Goal: Check status: Check status

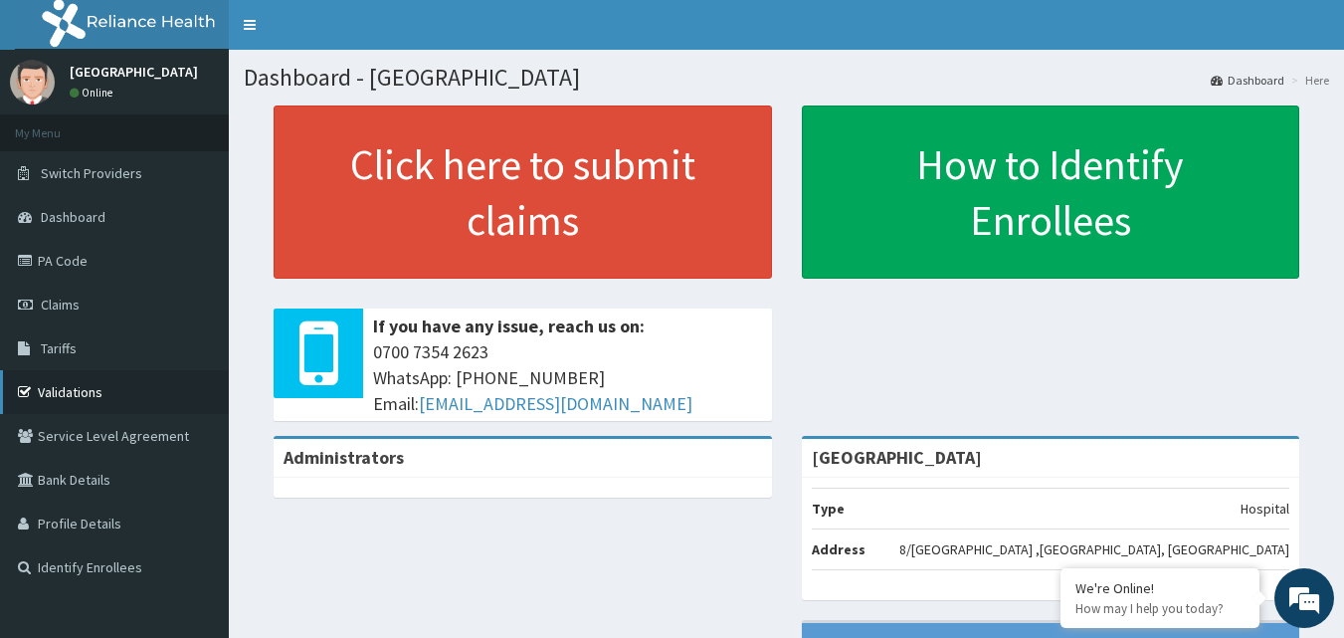
click at [229, 370] on li "Validations" at bounding box center [114, 392] width 229 height 44
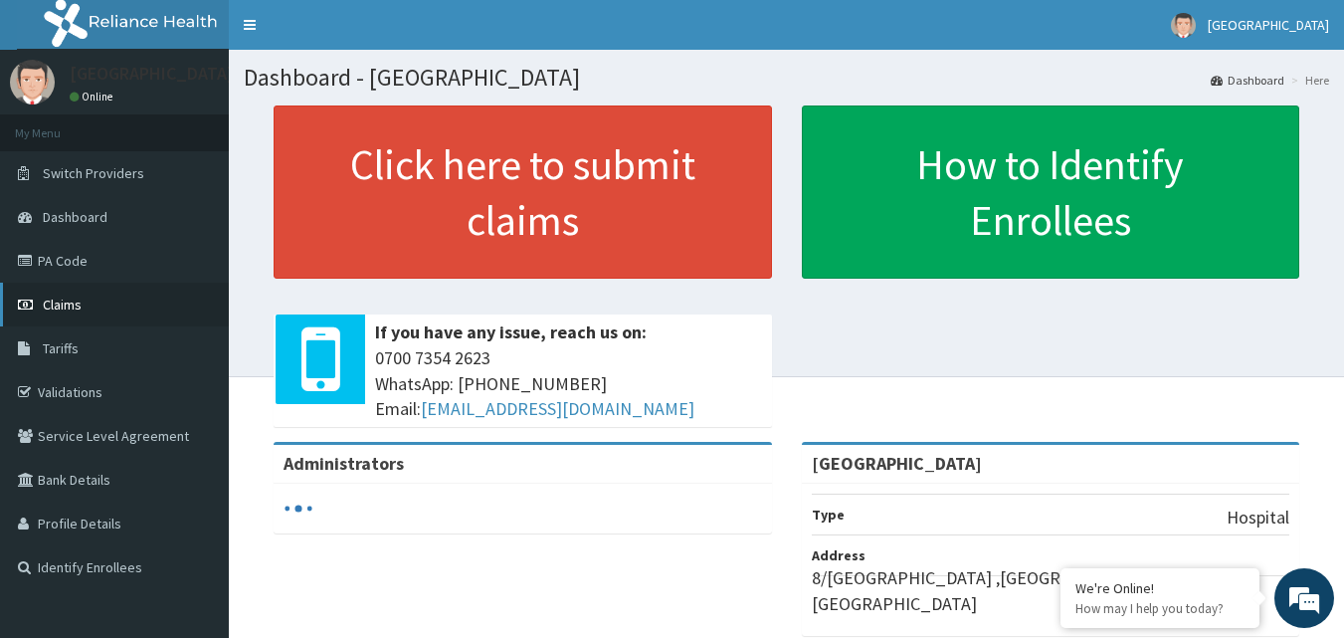
click at [70, 300] on span "Claims" at bounding box center [62, 304] width 39 height 18
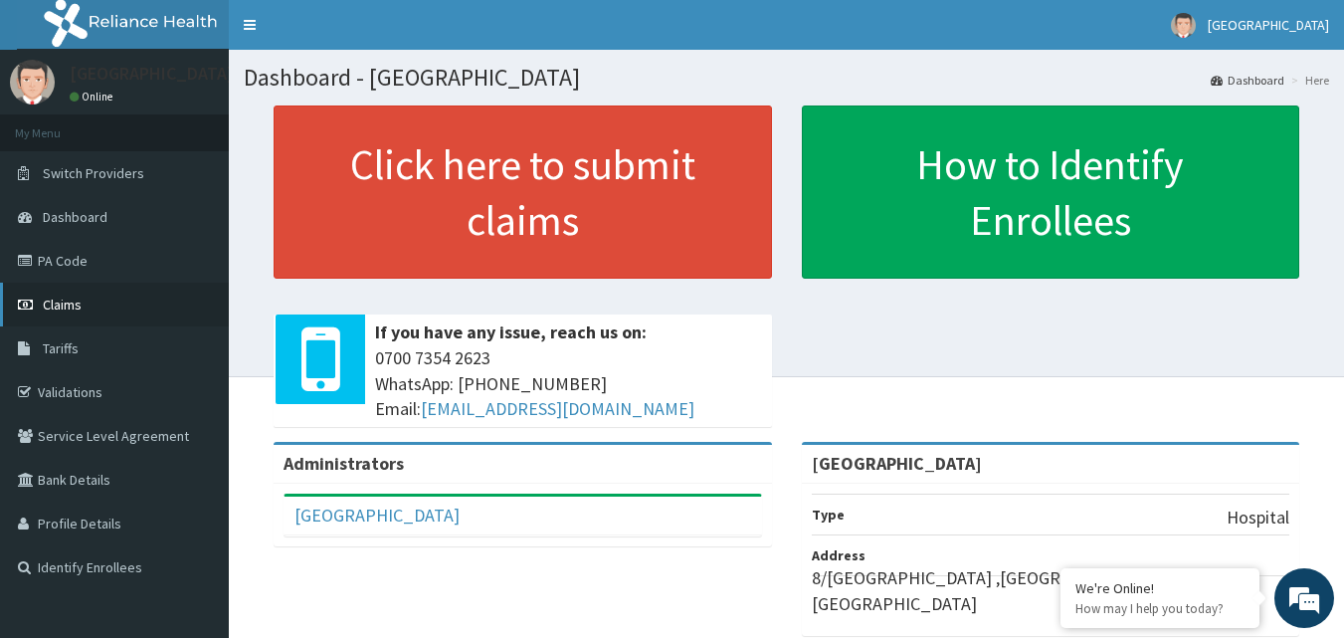
click at [65, 311] on span "Claims" at bounding box center [62, 304] width 39 height 18
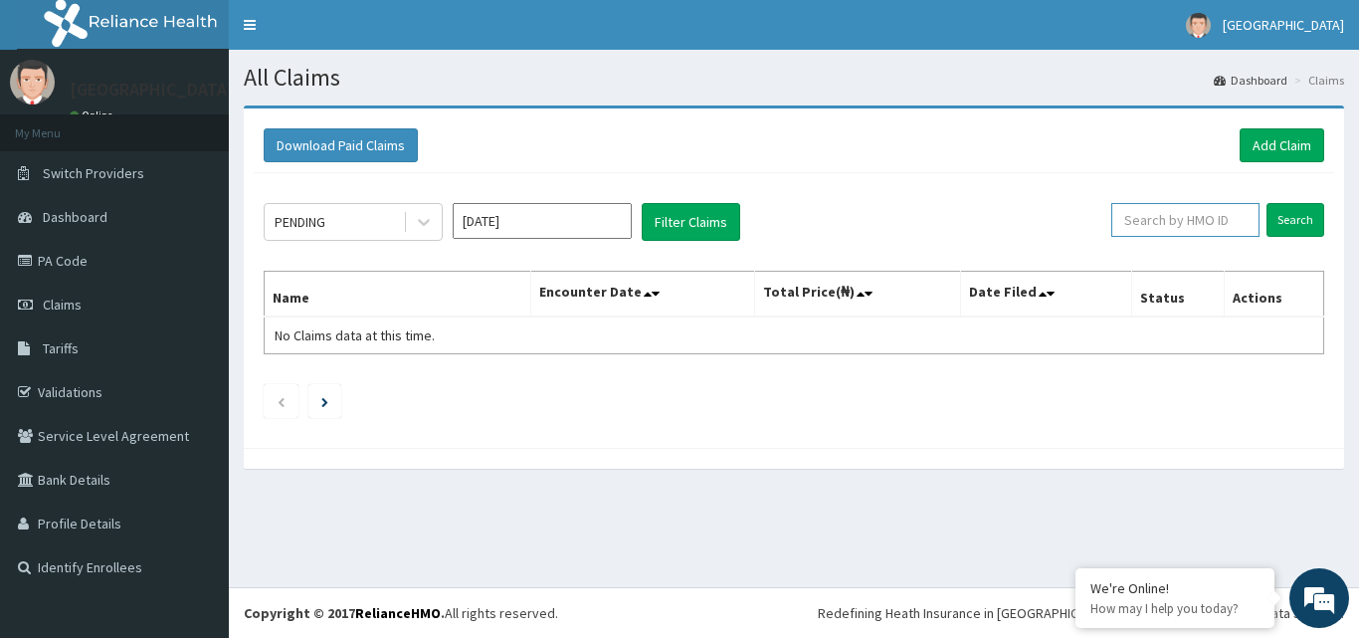
paste input "HFI/10080/A"
type input "HFI/10080/A"
click at [1305, 216] on input "Search" at bounding box center [1295, 220] width 58 height 34
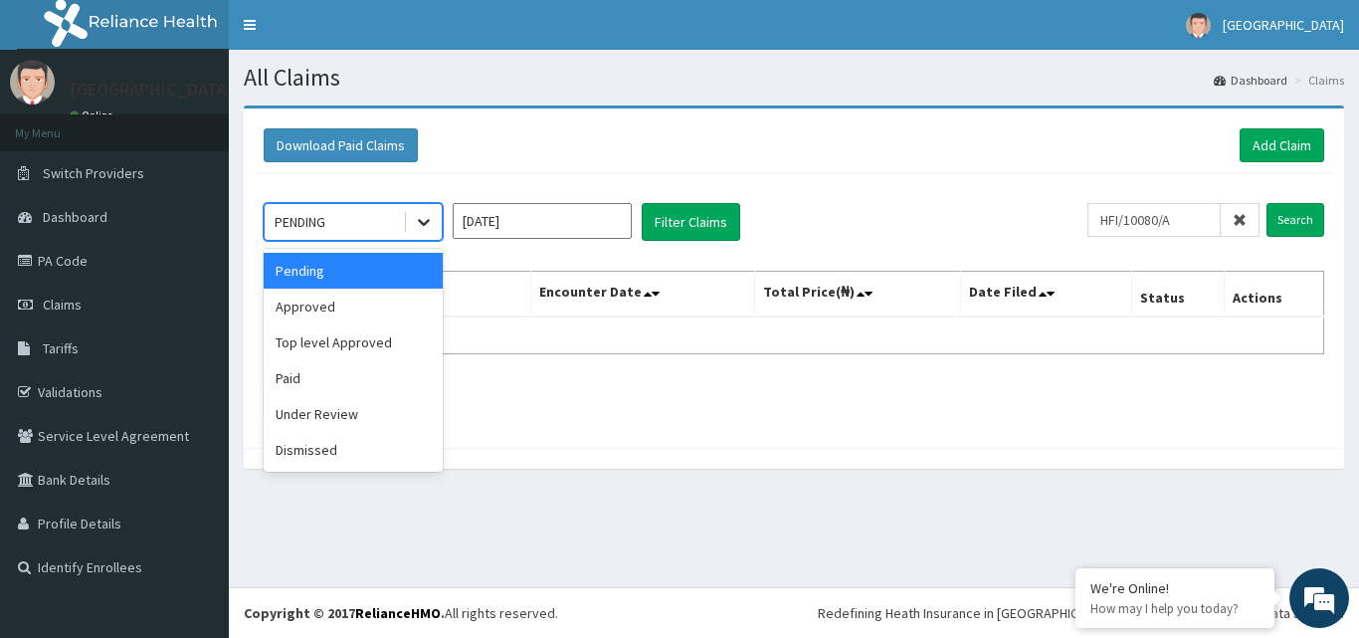
click at [422, 221] on icon at bounding box center [424, 222] width 20 height 20
click at [332, 304] on div "Approved" at bounding box center [353, 306] width 179 height 36
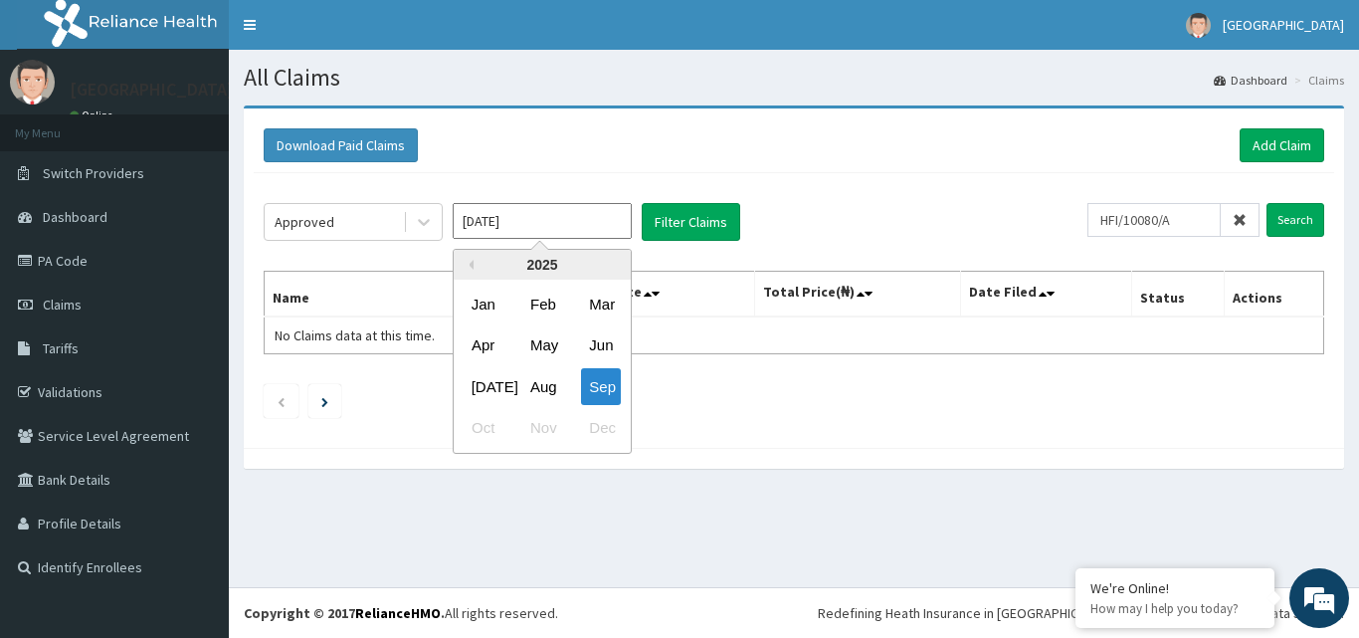
click at [601, 224] on input "[DATE]" at bounding box center [542, 221] width 179 height 36
click at [539, 385] on div "Aug" at bounding box center [542, 386] width 40 height 37
type input "[DATE]"
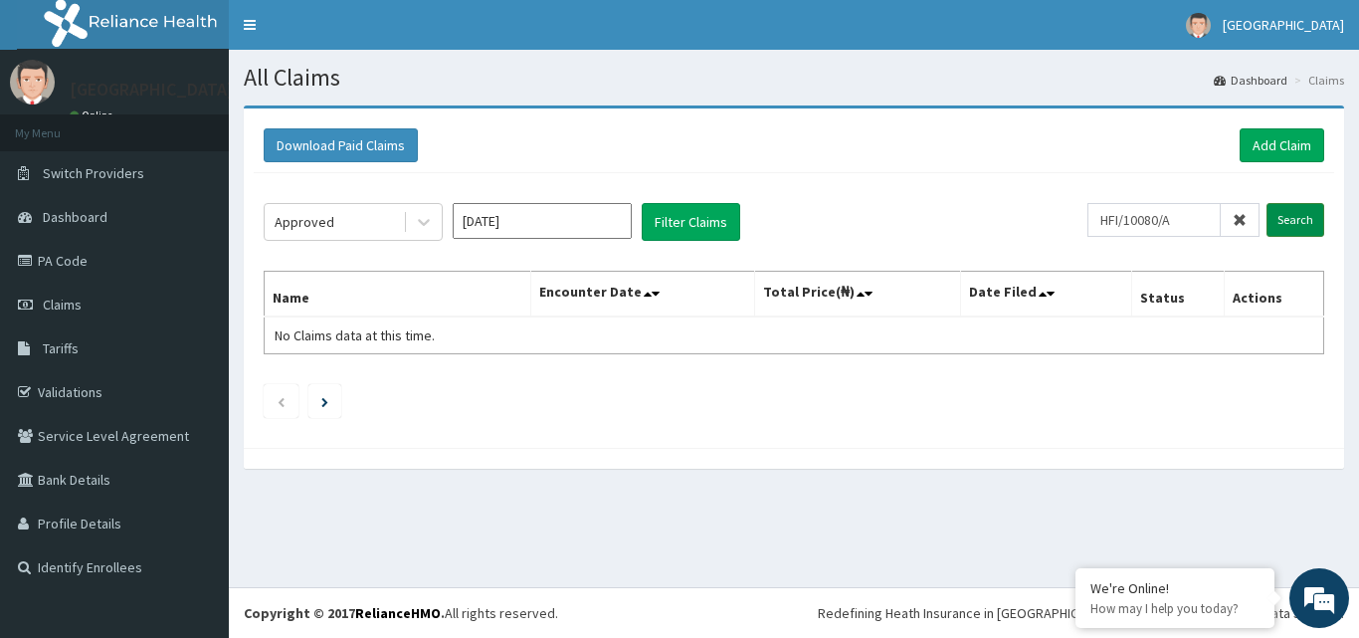
click at [1298, 218] on input "Search" at bounding box center [1295, 220] width 58 height 34
click at [1241, 219] on icon at bounding box center [1239, 220] width 14 height 14
paste input "DAL/10897/A"
type input "DAL/10897/A"
click at [1295, 217] on input "Search" at bounding box center [1295, 220] width 58 height 34
